Goal: Register for event/course

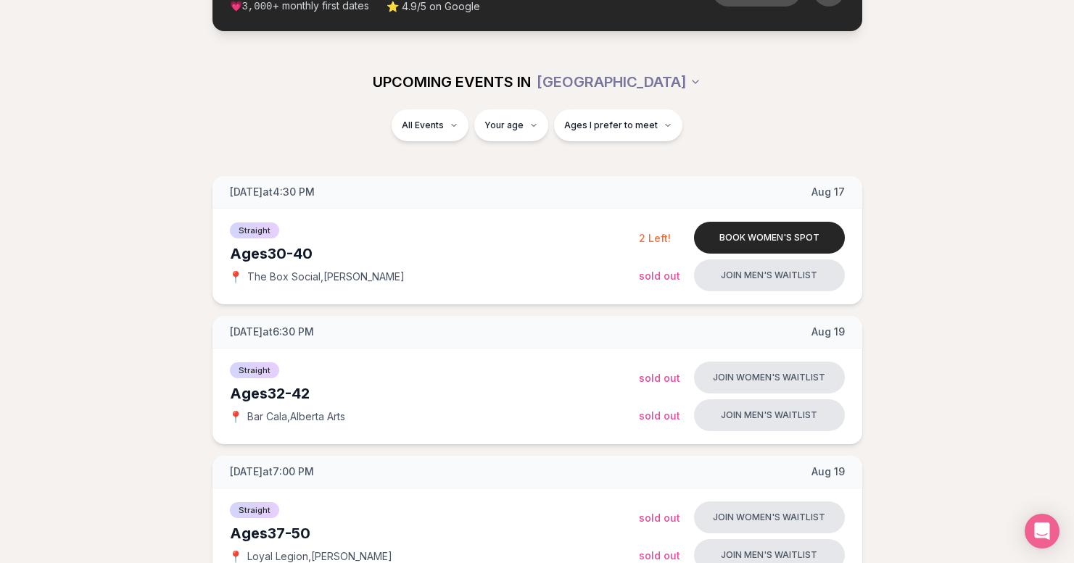
scroll to position [145, 0]
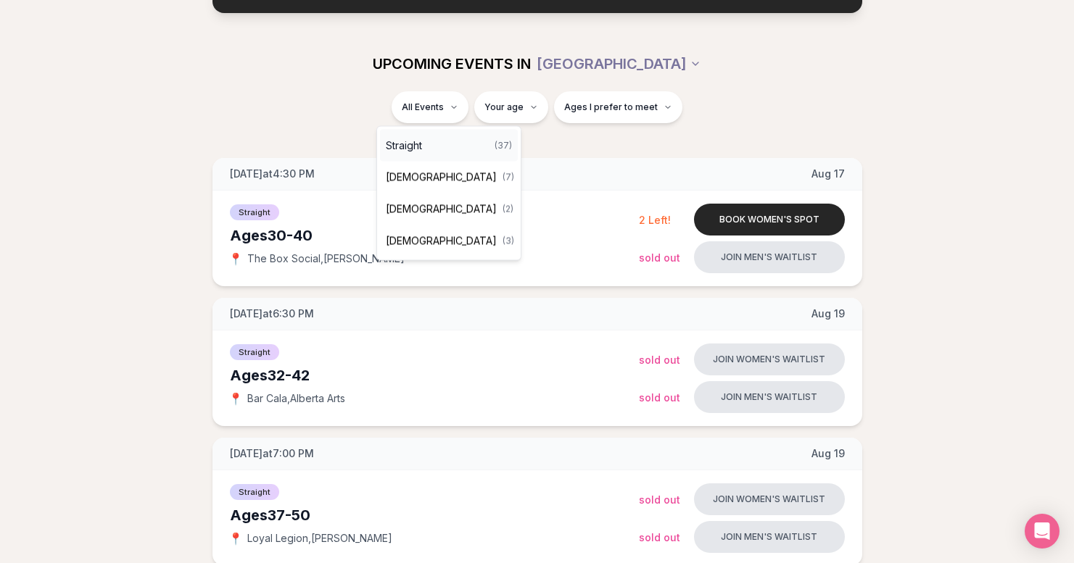
click at [429, 146] on div "Straight ( 37 )" at bounding box center [449, 146] width 138 height 32
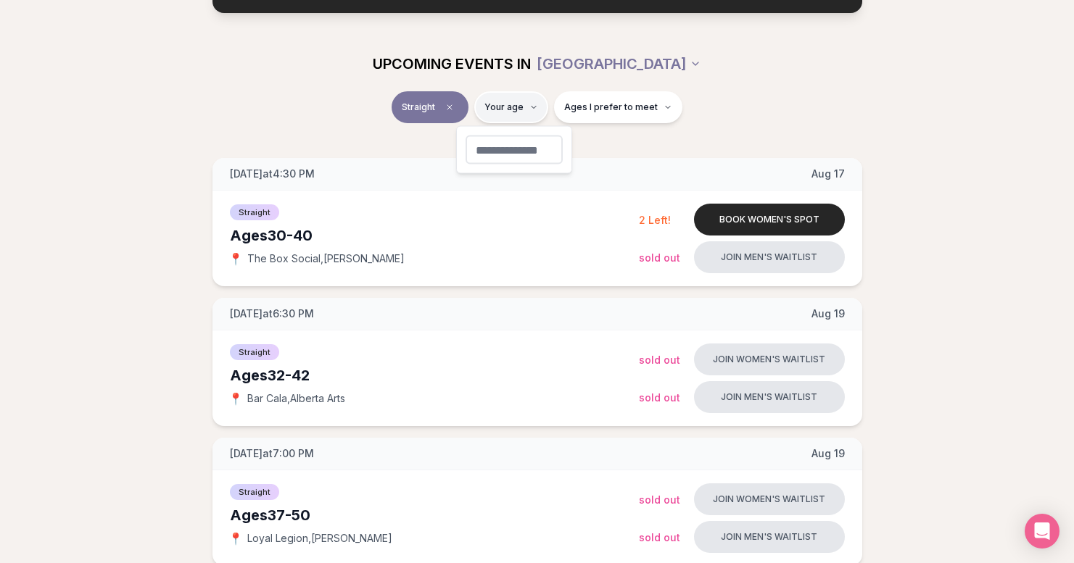
type input "**"
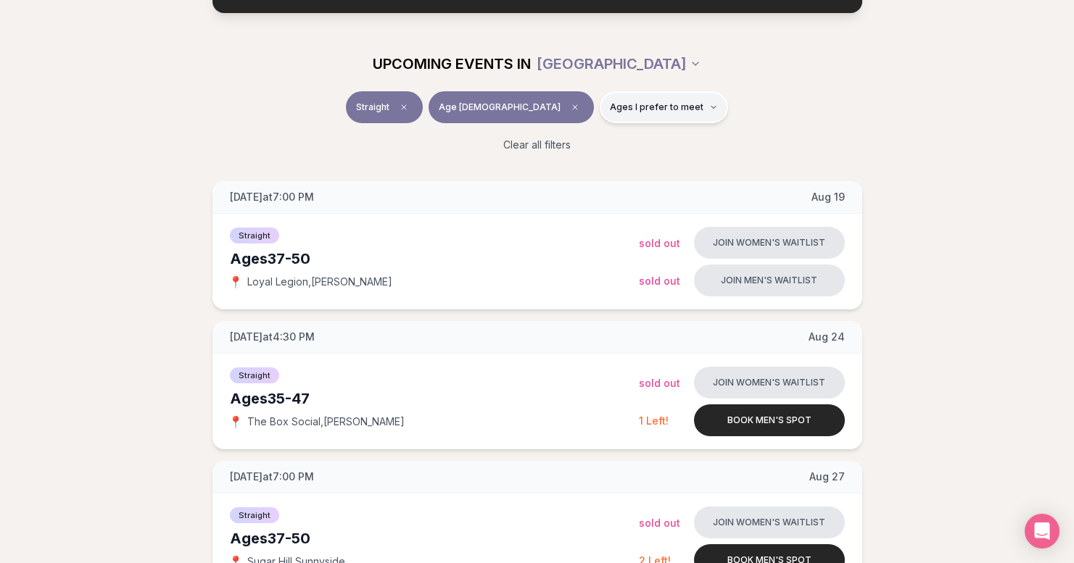
click at [709, 104] on icon "button" at bounding box center [713, 107] width 9 height 9
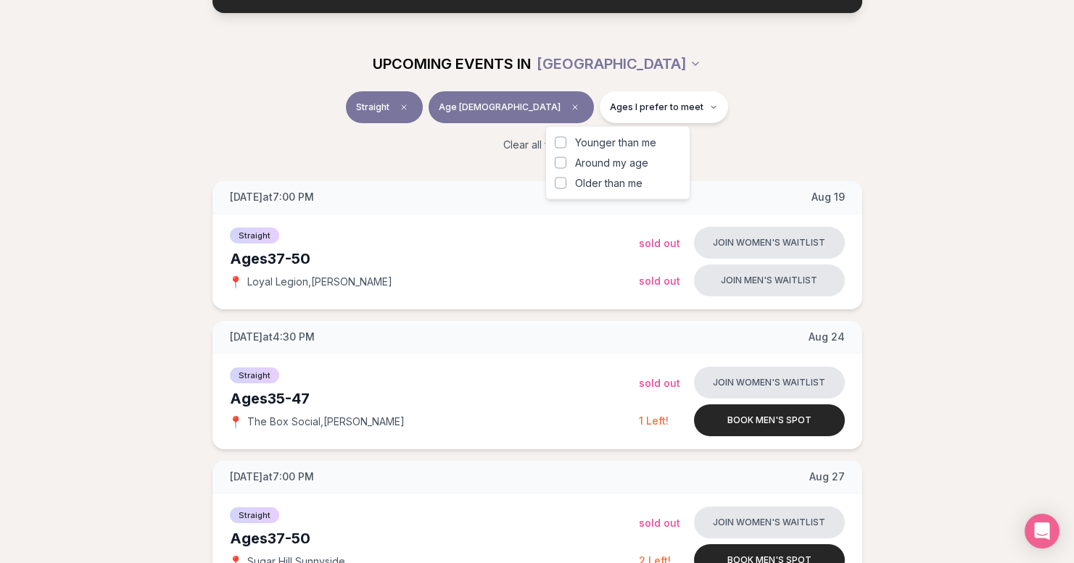
click at [559, 164] on button "Around my age" at bounding box center [561, 163] width 12 height 12
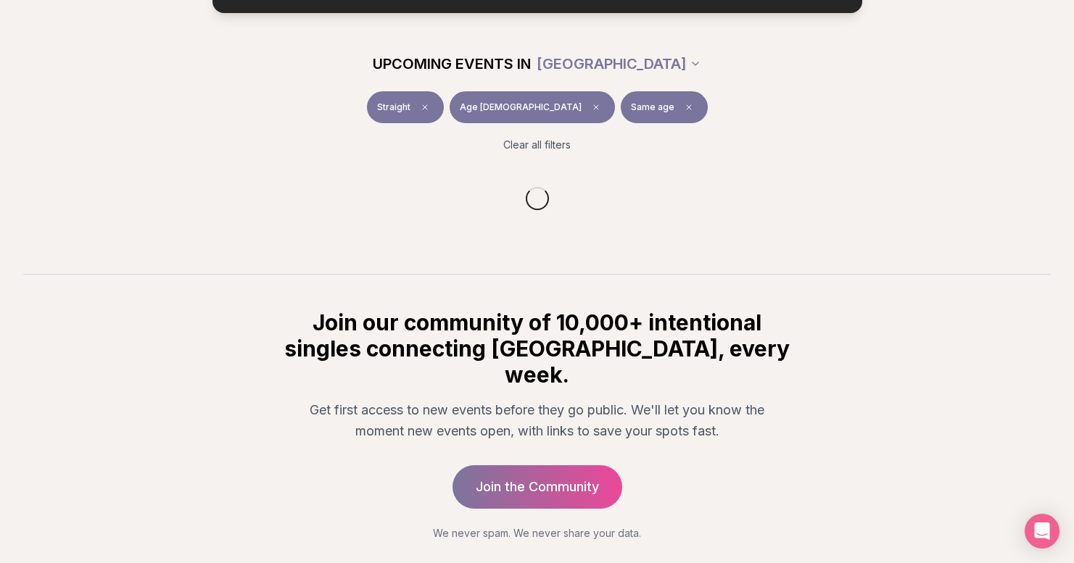
click at [727, 134] on div "Clear all filters" at bounding box center [537, 145] width 812 height 32
